Goal: Information Seeking & Learning: Check status

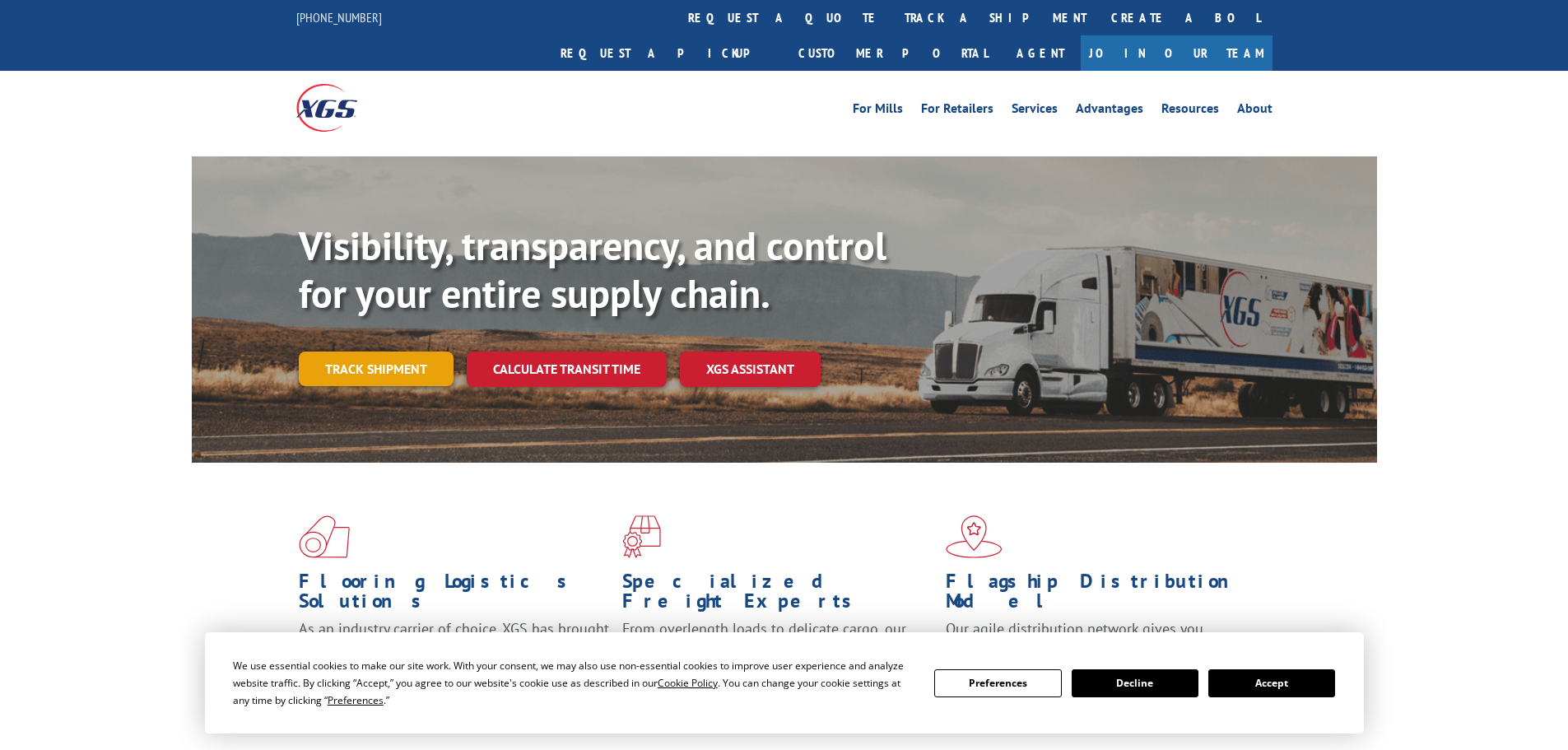
click at [397, 352] on link "Track shipment" at bounding box center [375, 369] width 155 height 34
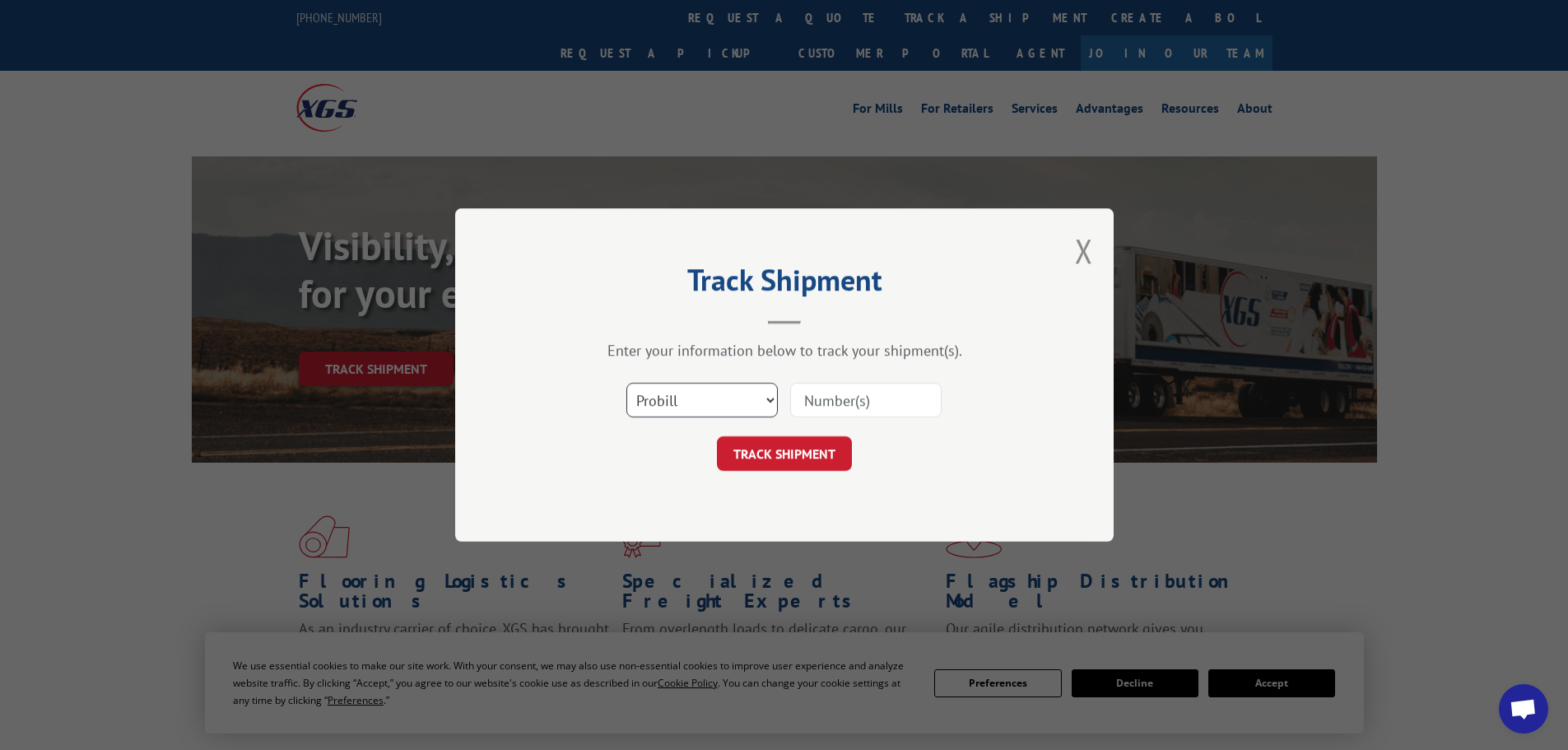
click at [731, 395] on select "Select category... Probill BOL PO" at bounding box center [701, 400] width 151 height 34
select select "po"
click at [626, 383] on select "Select category... Probill BOL PO" at bounding box center [701, 400] width 151 height 34
drag, startPoint x: 816, startPoint y: 427, endPoint x: 853, endPoint y: 390, distance: 52.3
click at [821, 424] on div "Select category... Probill BOL PO" at bounding box center [784, 400] width 494 height 54
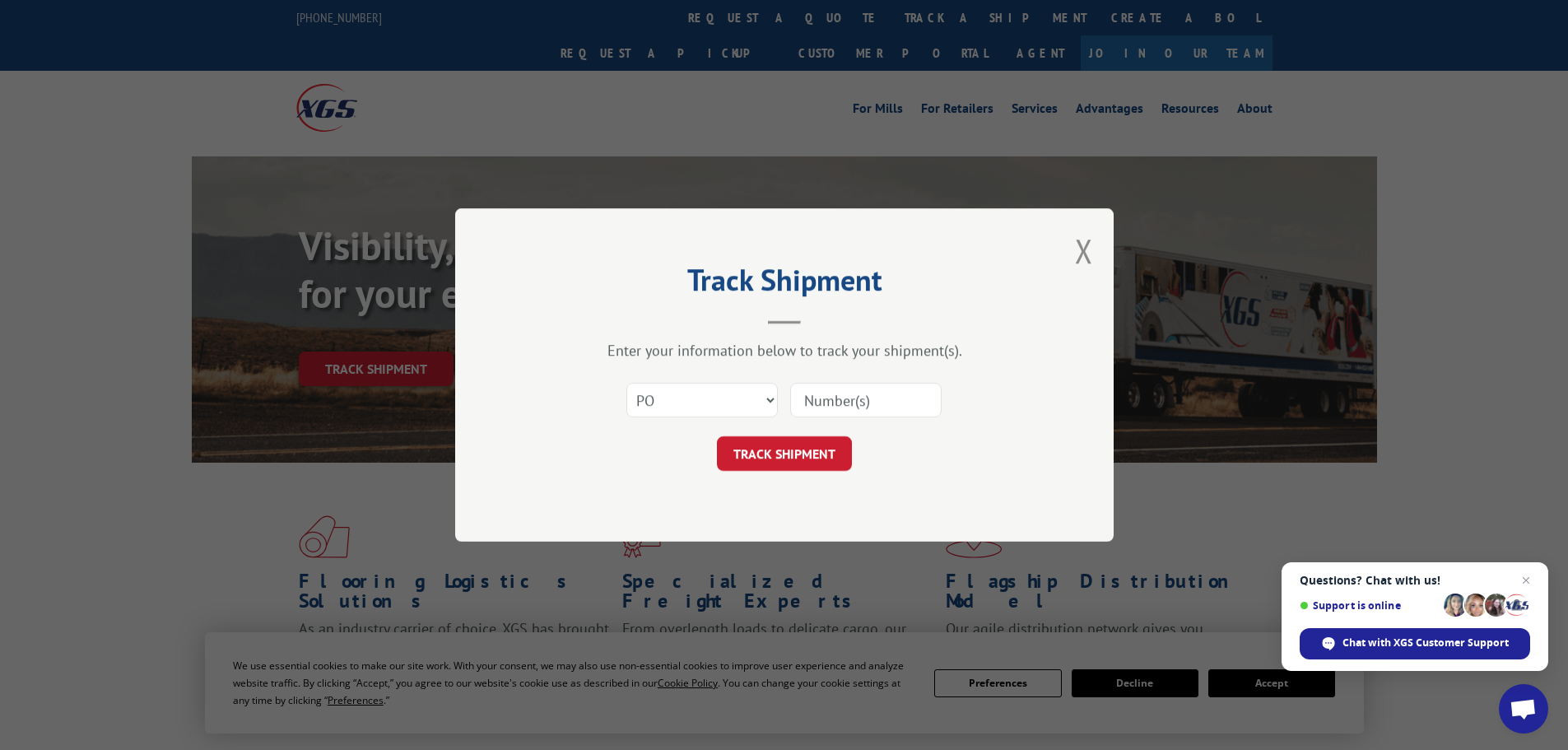
click at [853, 390] on input at bounding box center [865, 400] width 151 height 34
type input "02515896"
click at [793, 458] on button "TRACK SHIPMENT" at bounding box center [785, 453] width 135 height 34
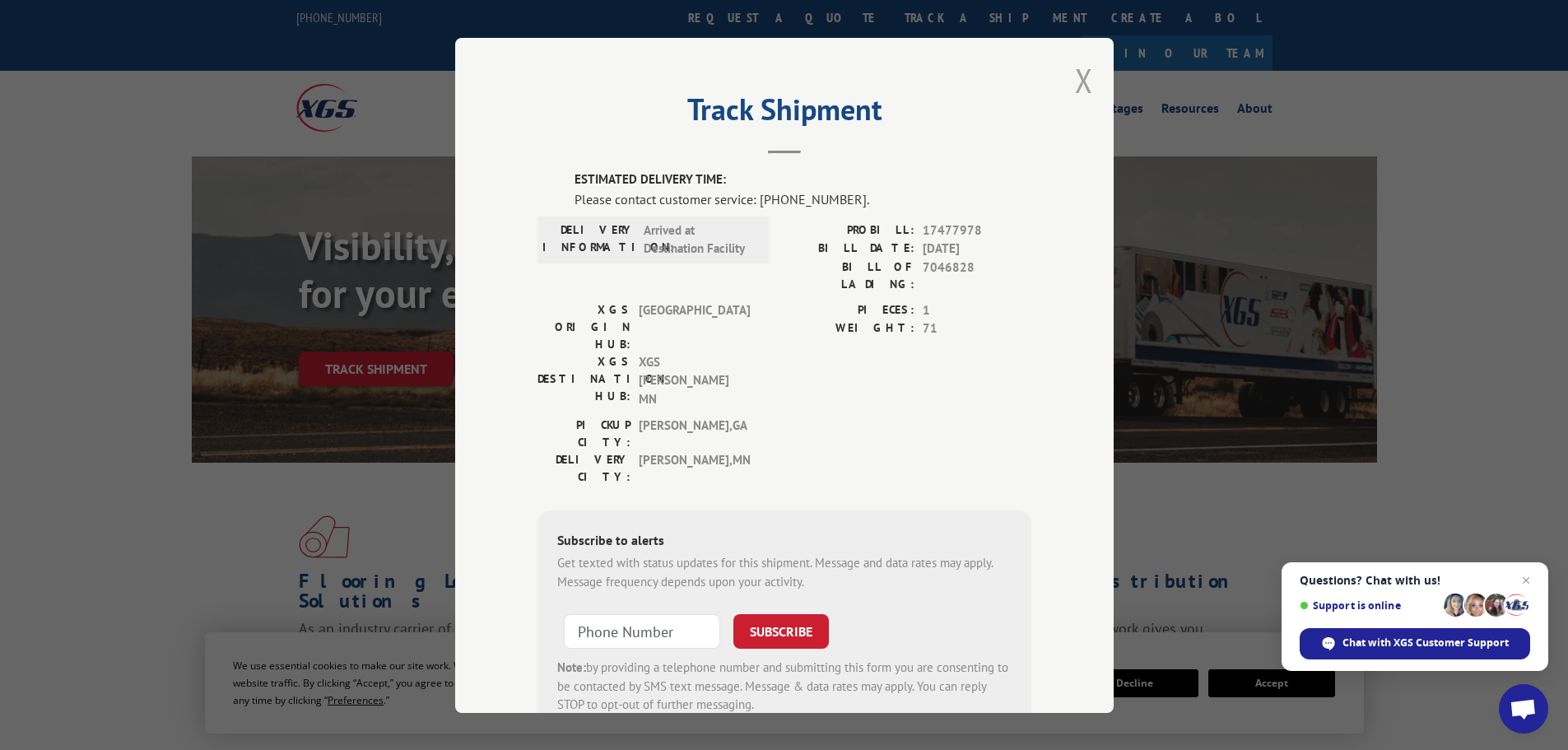
click at [1075, 83] on button "Close modal" at bounding box center [1084, 80] width 18 height 43
